Goal: Information Seeking & Learning: Check status

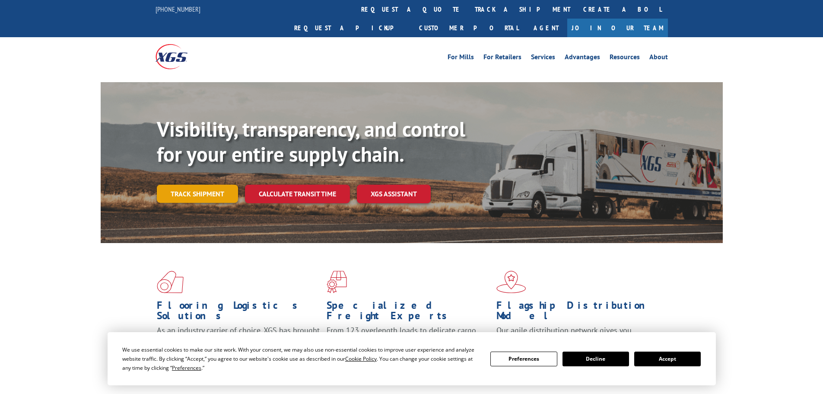
click at [225, 185] on link "Track shipment" at bounding box center [197, 194] width 81 height 18
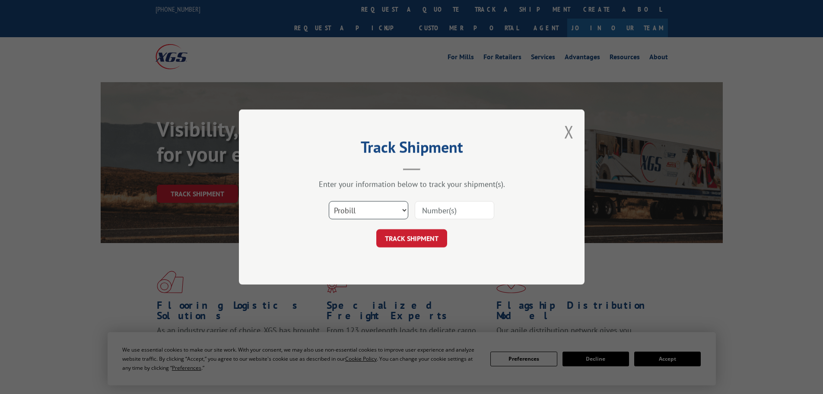
click at [384, 209] on select "Select category... Probill BOL PO" at bounding box center [369, 210] width 80 height 18
select select "po"
click at [329, 201] on select "Select category... Probill BOL PO" at bounding box center [369, 210] width 80 height 18
click at [469, 208] on input at bounding box center [455, 210] width 80 height 18
paste input "07526683"
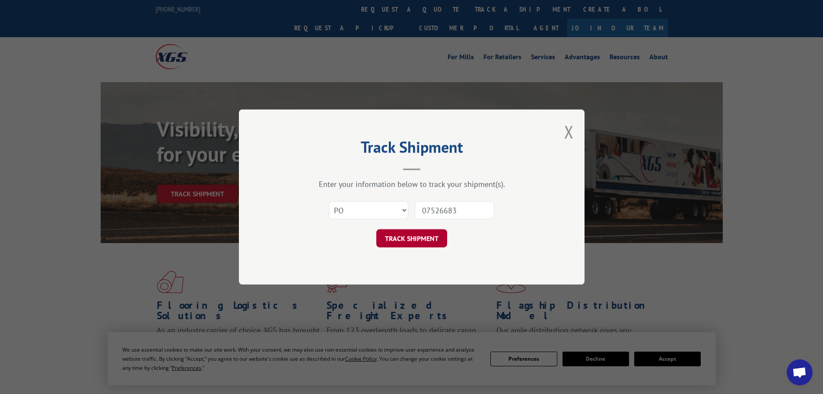
type input "07526683"
click at [436, 240] on button "TRACK SHIPMENT" at bounding box center [411, 238] width 71 height 18
